Goal: Check status: Check status

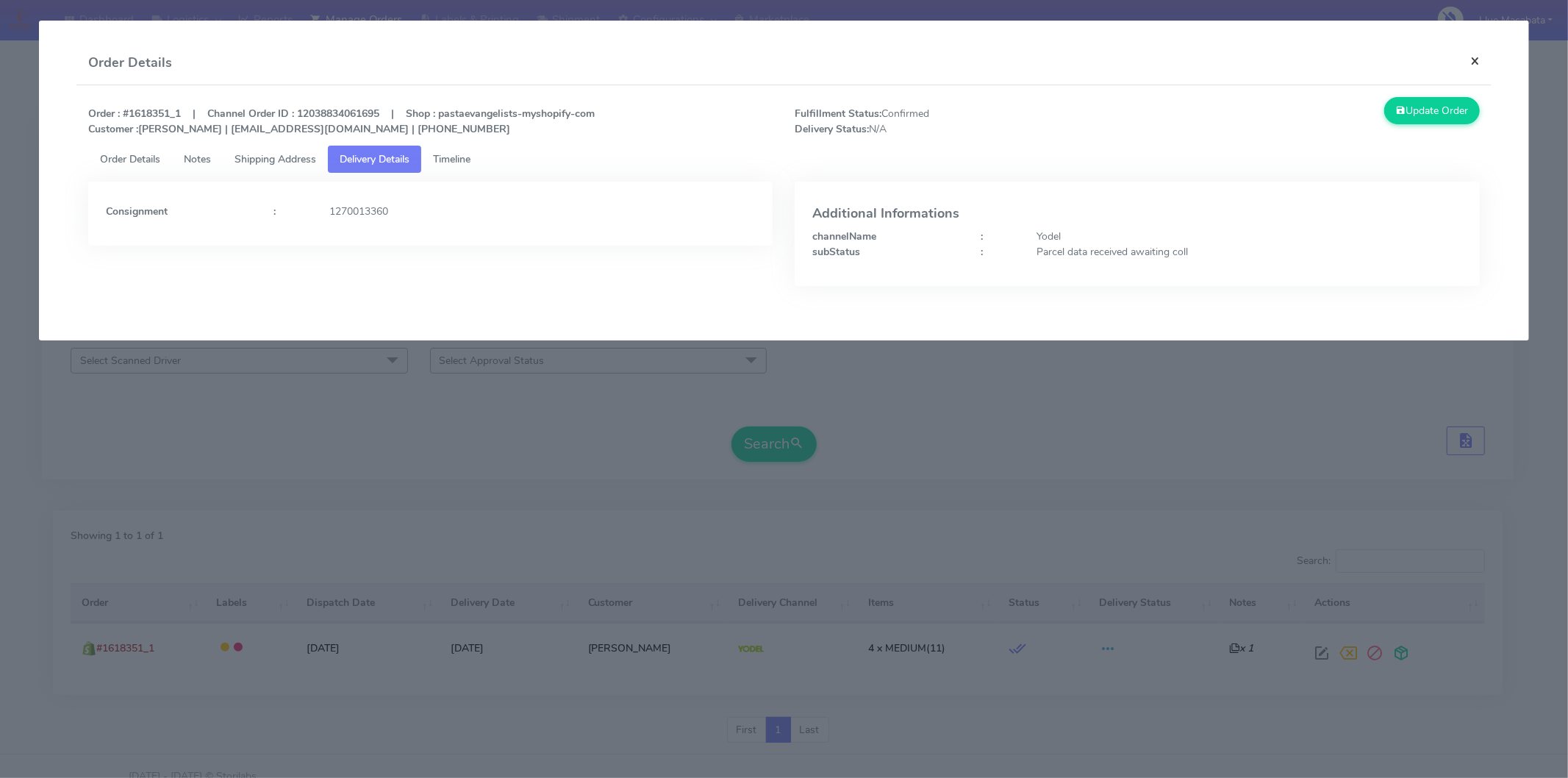
drag, startPoint x: 1466, startPoint y: 46, endPoint x: 1472, endPoint y: 56, distance: 11.7
click at [1466, 47] on button "×" at bounding box center [1476, 61] width 33 height 39
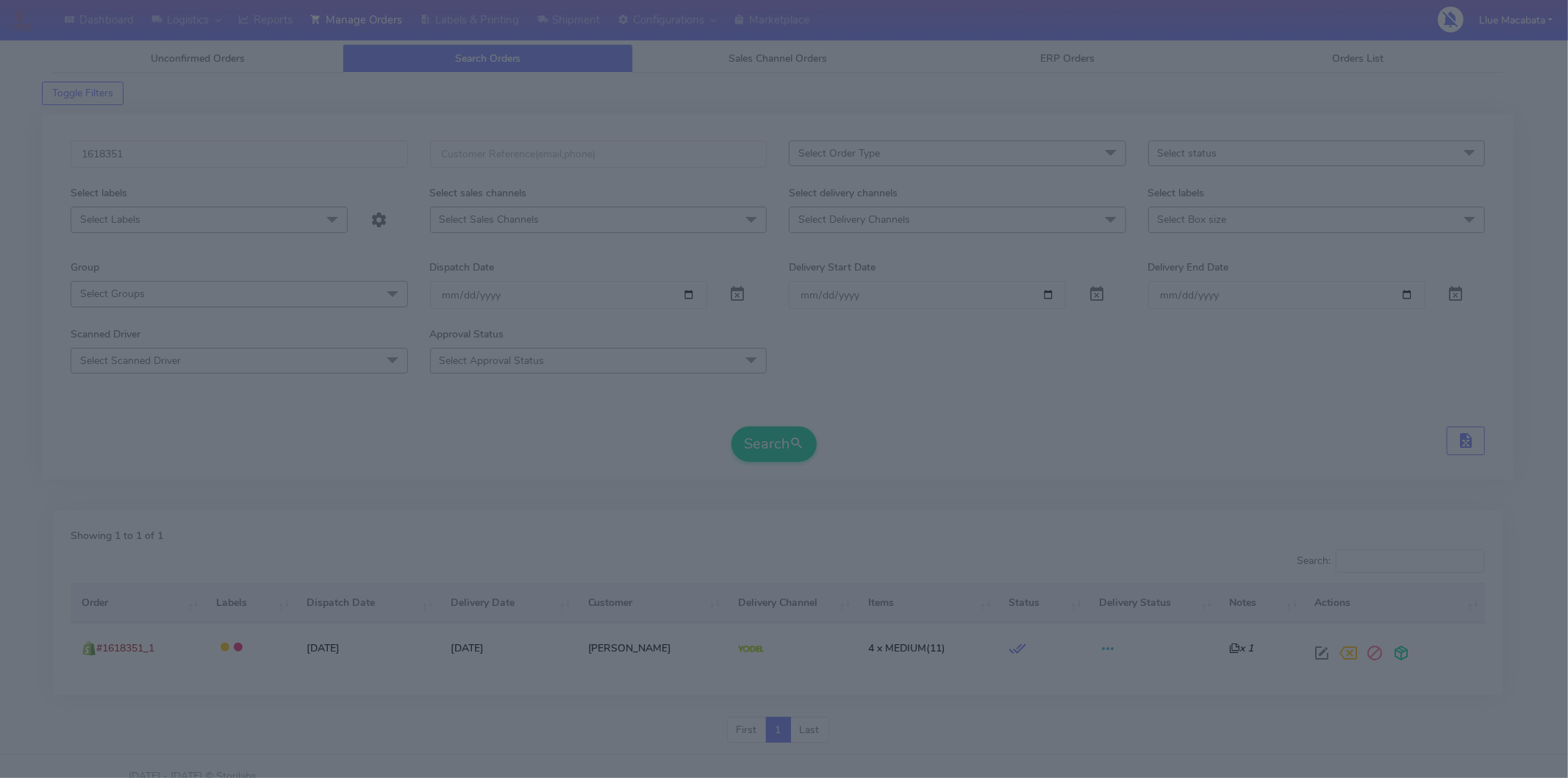
click at [1472, 56] on div "Update Order" at bounding box center [1313, 43] width 353 height 40
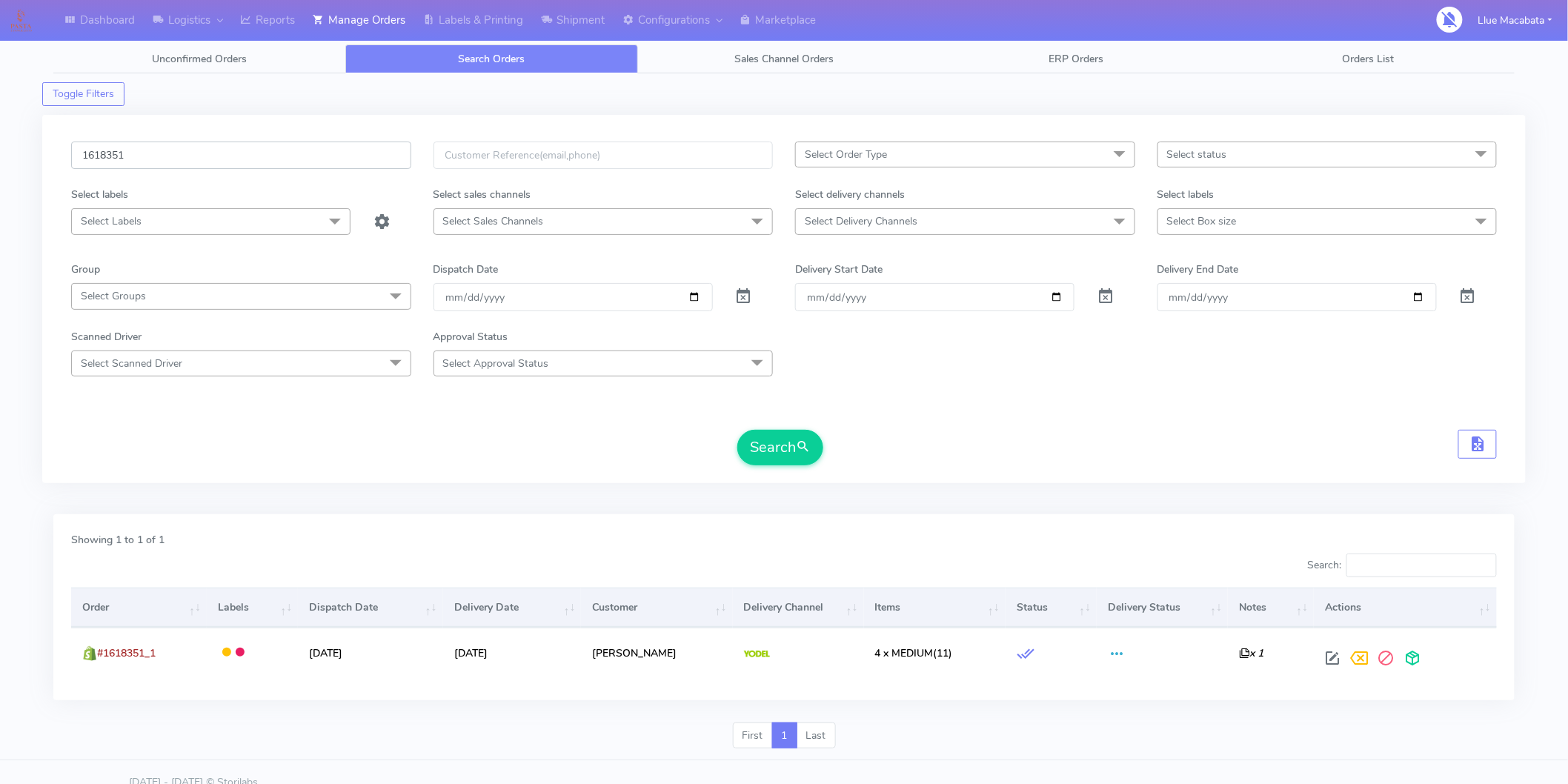
click at [218, 153] on input "1618351" at bounding box center [241, 154] width 340 height 28
paste input "1620530"
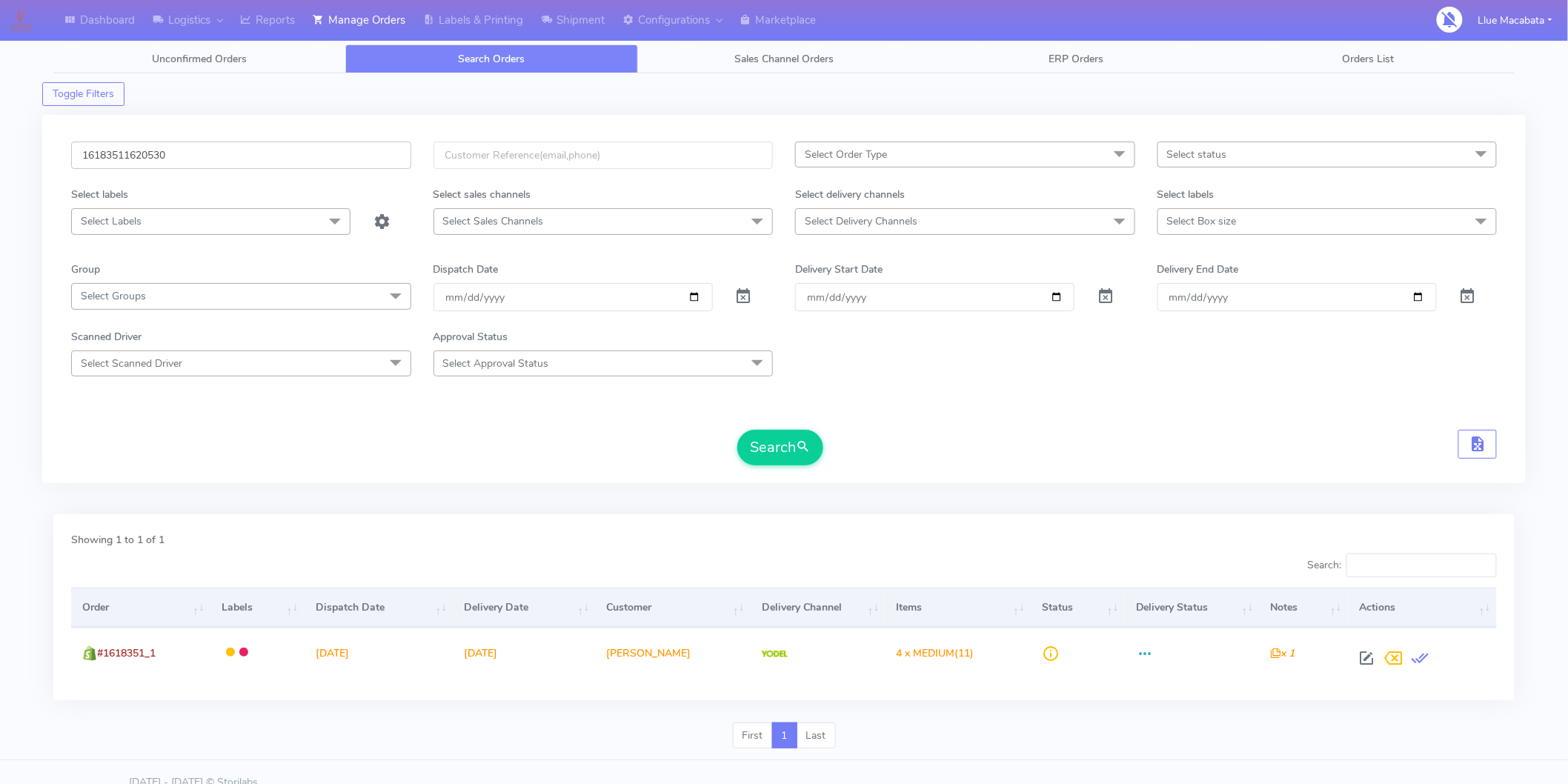
click at [218, 153] on input "16183511620530" at bounding box center [241, 154] width 340 height 28
paste input "text"
type input "1620530"
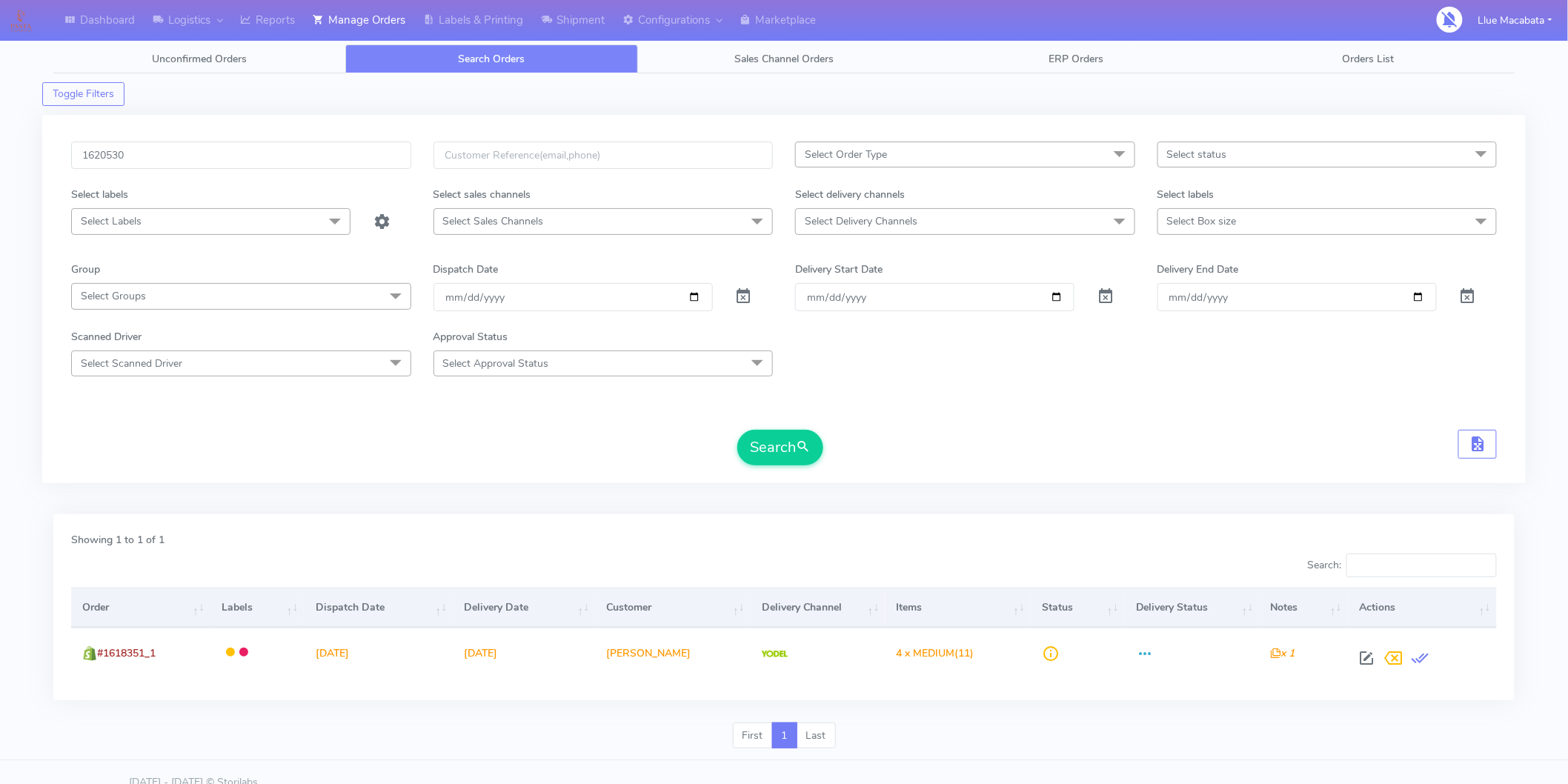
click at [794, 428] on form "1620530 Select Order Type Select All MEALS ATAVI One Off Pasta Club Gift Kit Ev…" at bounding box center [784, 303] width 1426 height 324
click at [786, 447] on button "Search" at bounding box center [780, 447] width 86 height 36
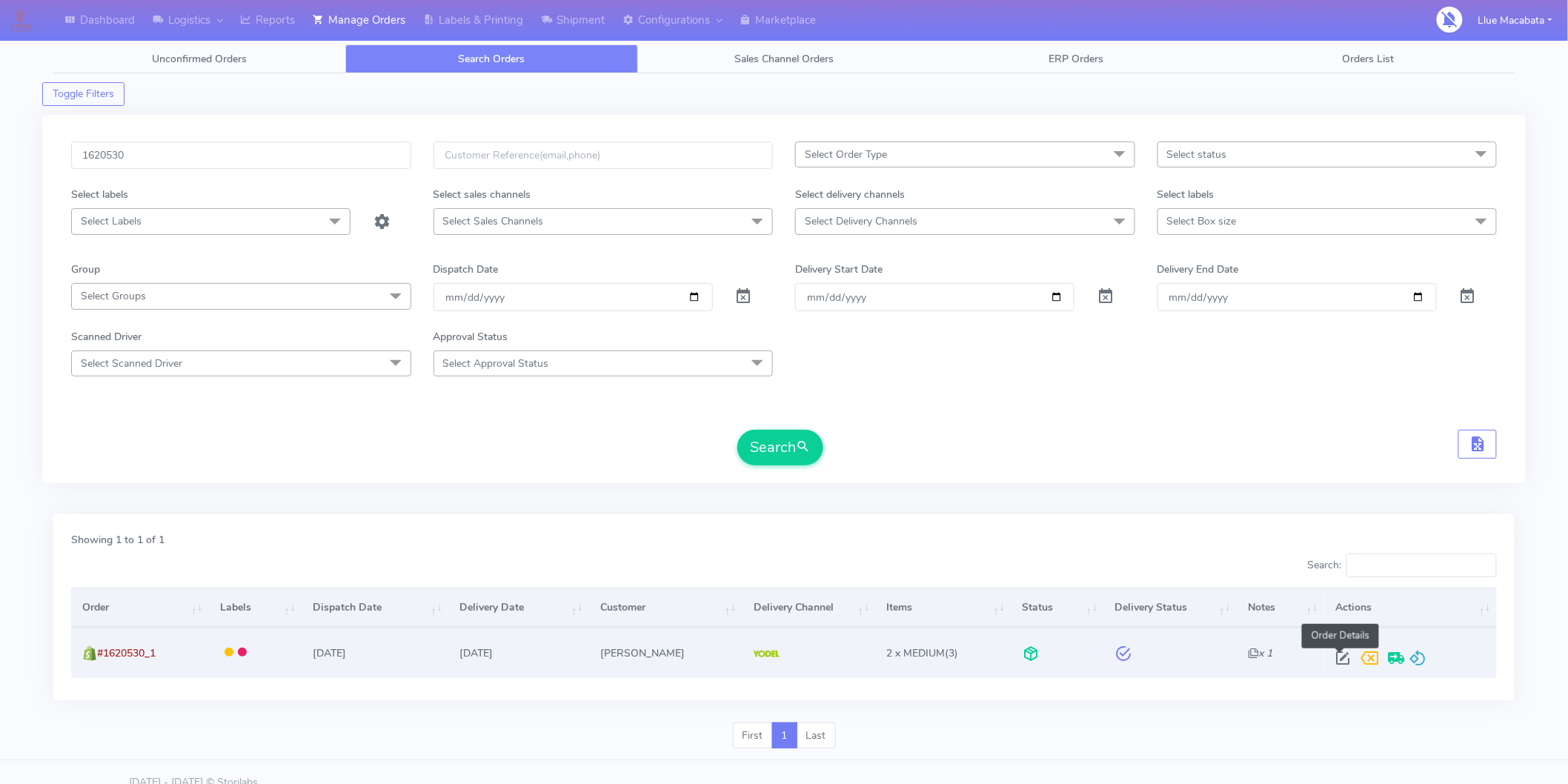
click at [1334, 654] on span at bounding box center [1342, 661] width 27 height 14
select select "5"
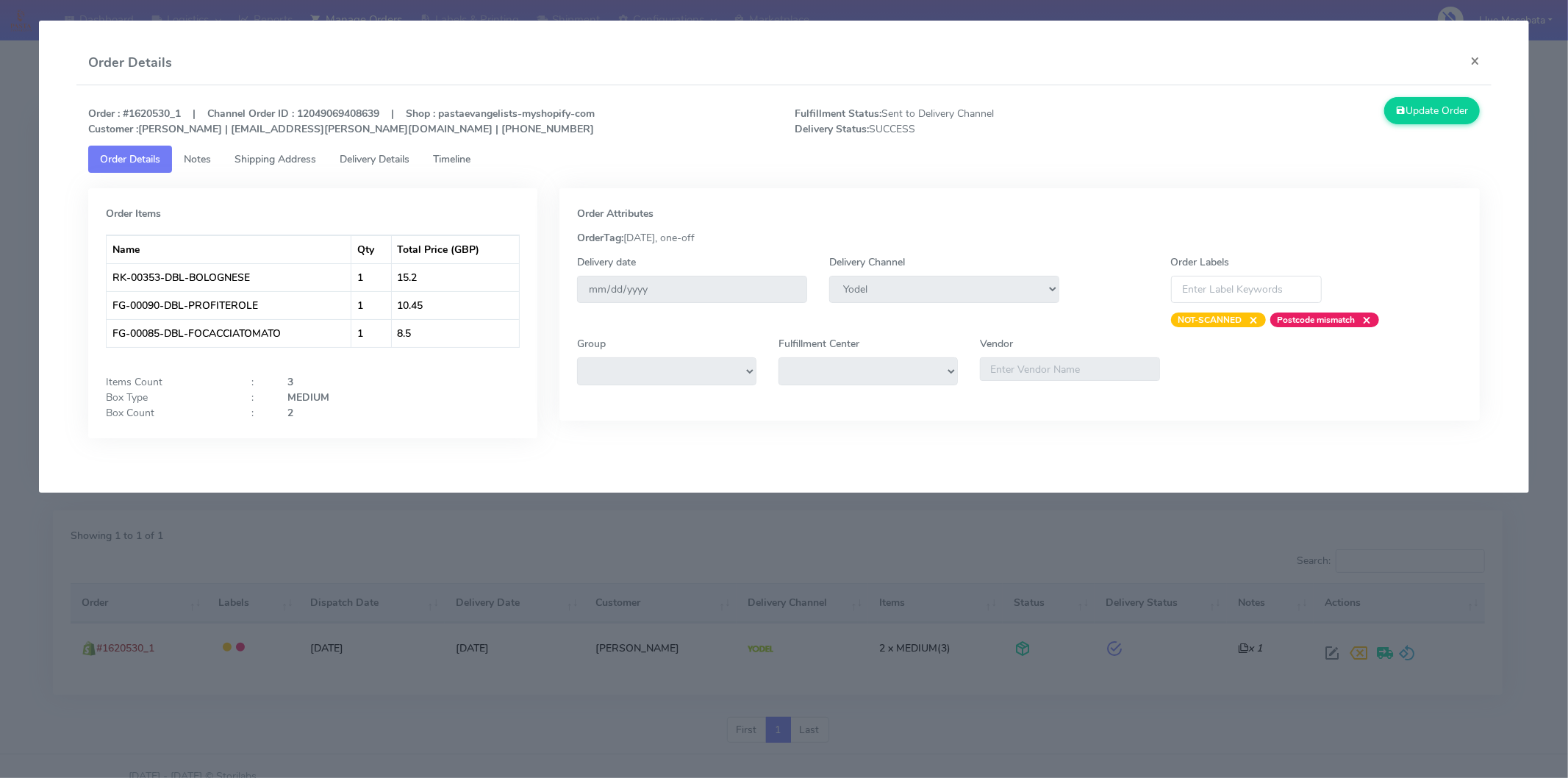
click at [480, 154] on link "Timeline" at bounding box center [451, 159] width 61 height 27
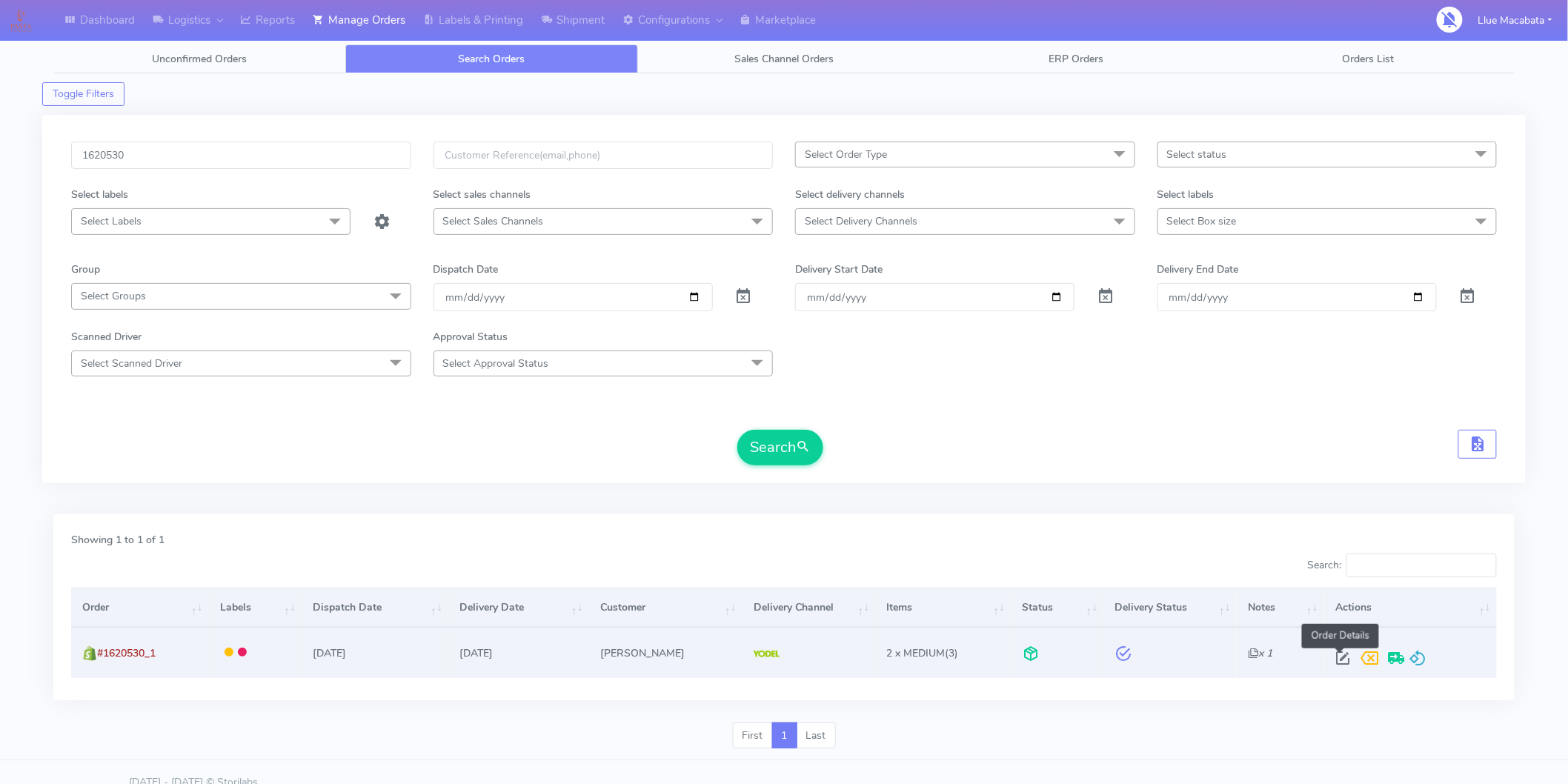
click at [1336, 661] on span at bounding box center [1342, 661] width 27 height 14
select select "5"
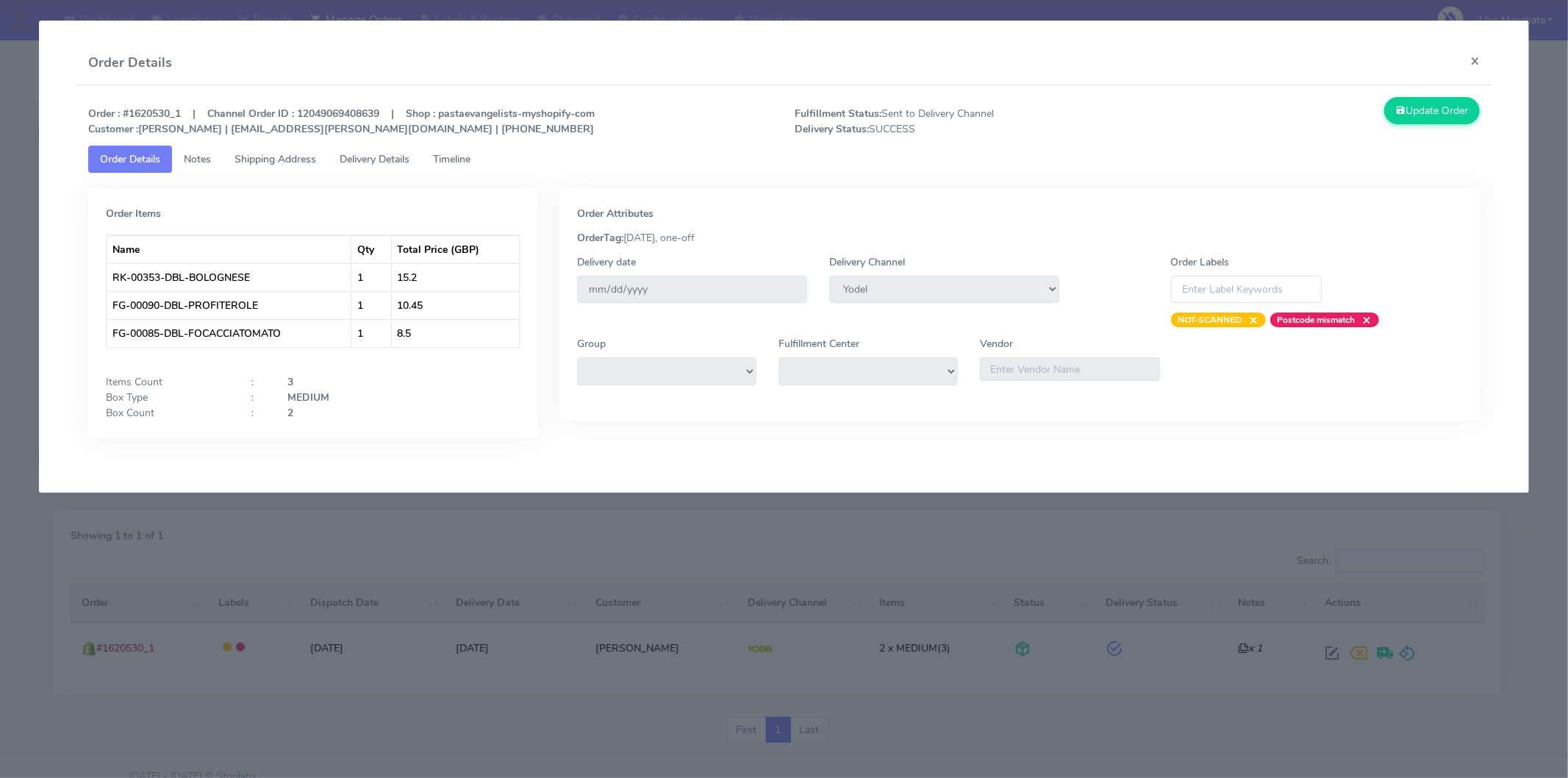
drag, startPoint x: 468, startPoint y: 162, endPoint x: 375, endPoint y: 159, distance: 93.0
click at [467, 162] on span "Timeline" at bounding box center [452, 159] width 38 height 14
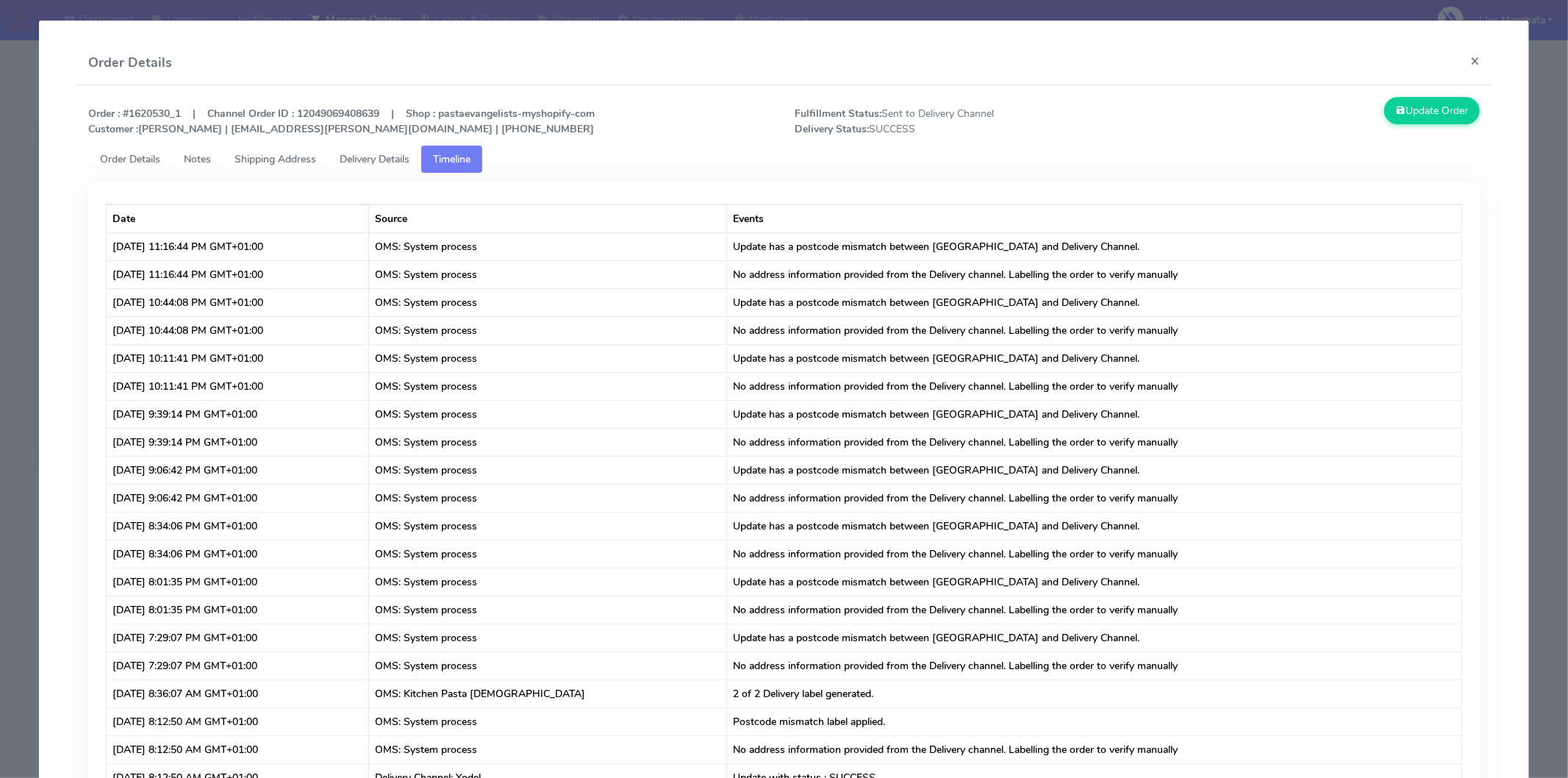
click at [375, 158] on span "Delivery Details" at bounding box center [374, 159] width 70 height 14
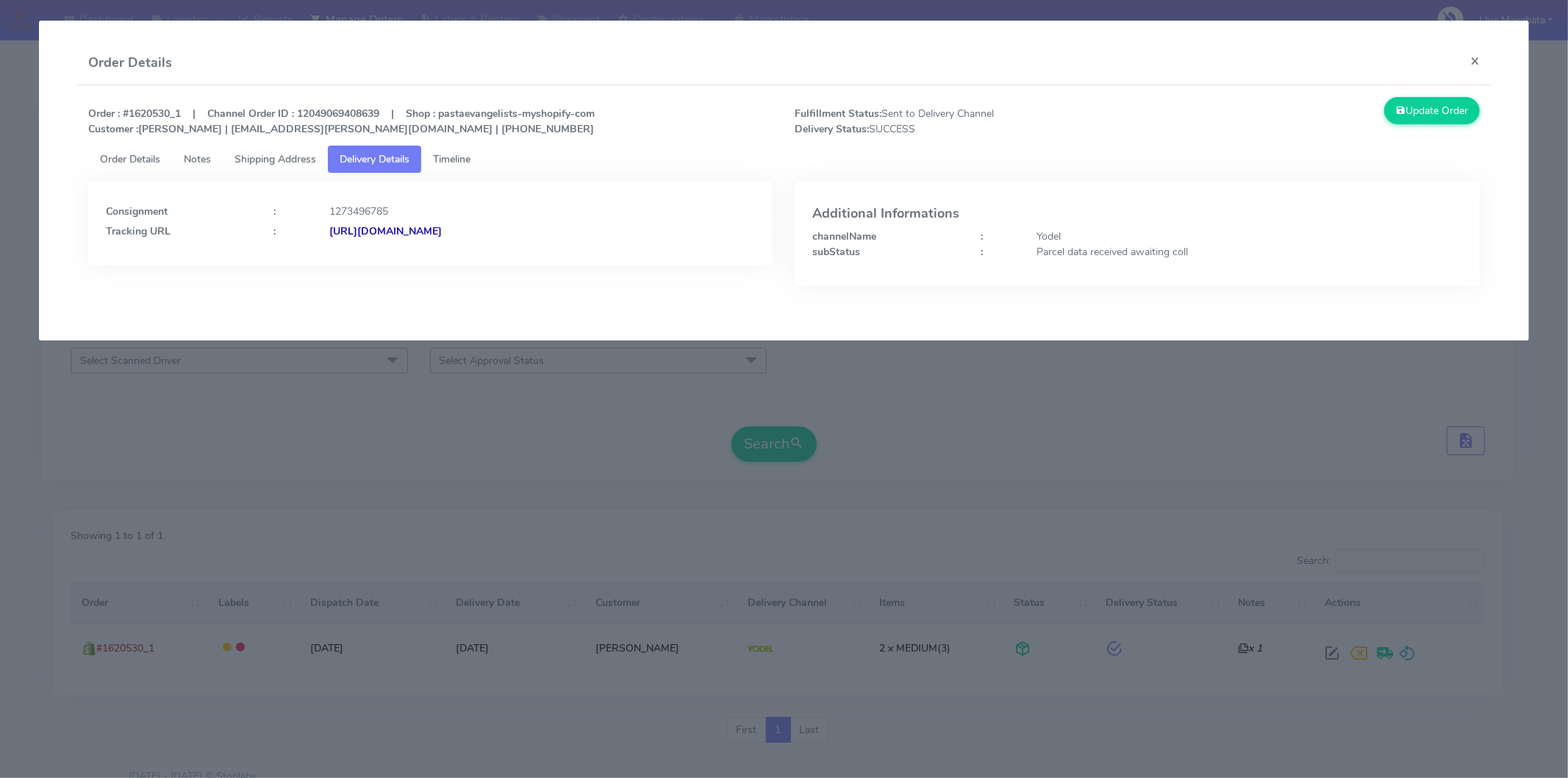
click at [442, 226] on strong "[URL][DOMAIN_NAME]" at bounding box center [386, 232] width 113 height 14
